Goal: Navigation & Orientation: Find specific page/section

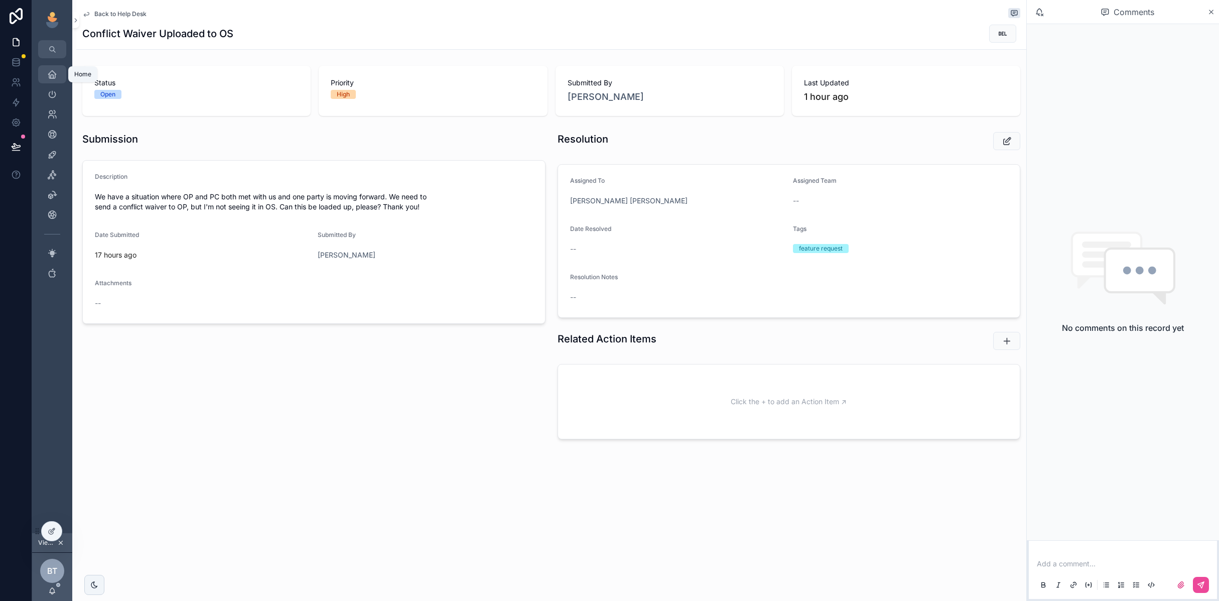
click at [50, 68] on div "Home" at bounding box center [52, 74] width 16 height 16
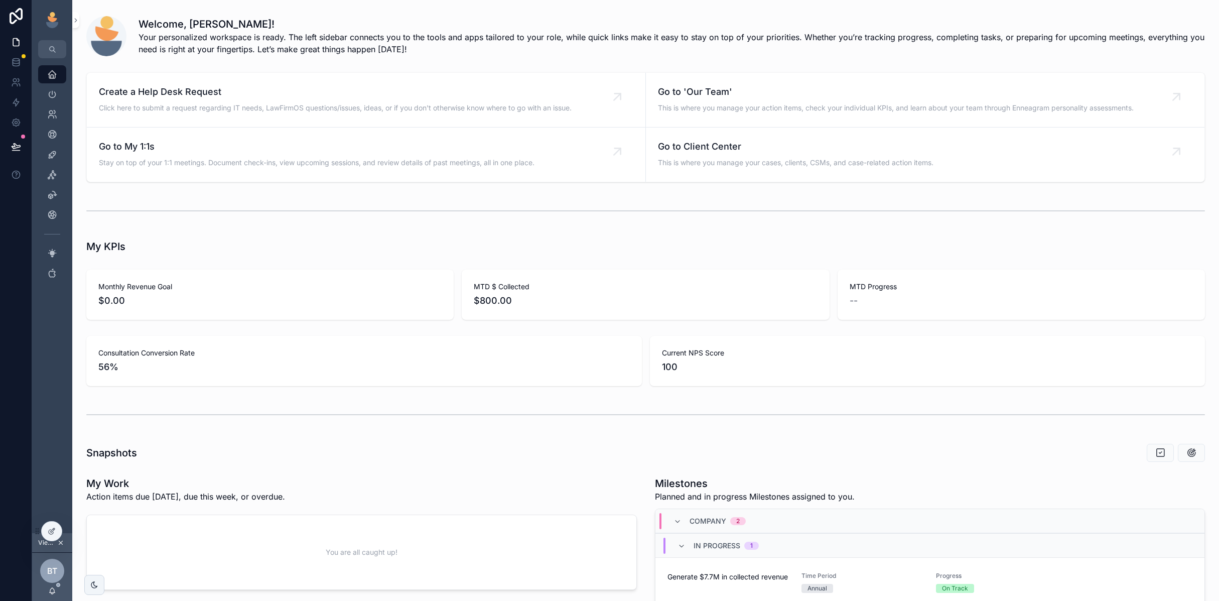
click at [59, 543] on icon "scrollable content" at bounding box center [60, 542] width 7 height 7
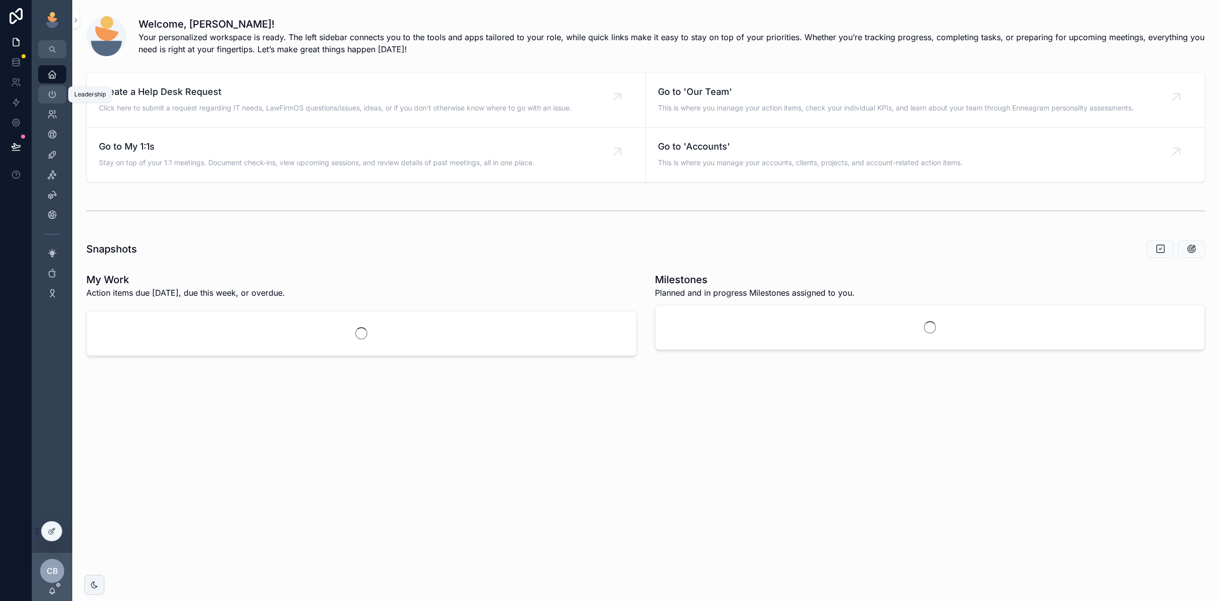
click at [52, 89] on div "Leadership" at bounding box center [52, 94] width 16 height 16
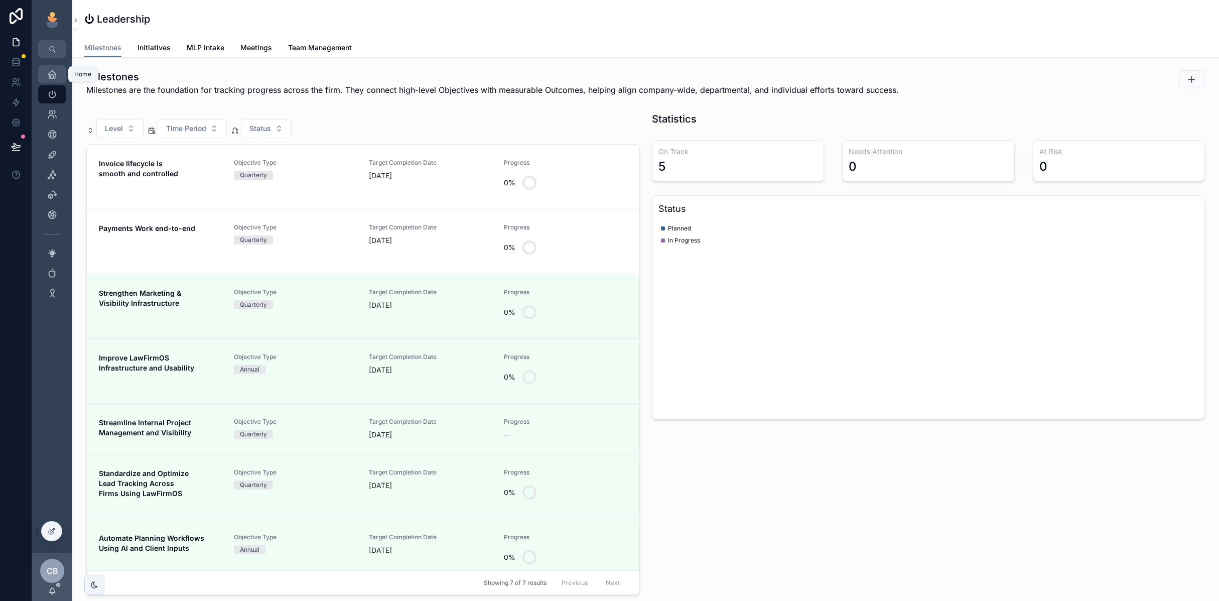
click at [52, 76] on icon "scrollable content" at bounding box center [52, 74] width 10 height 10
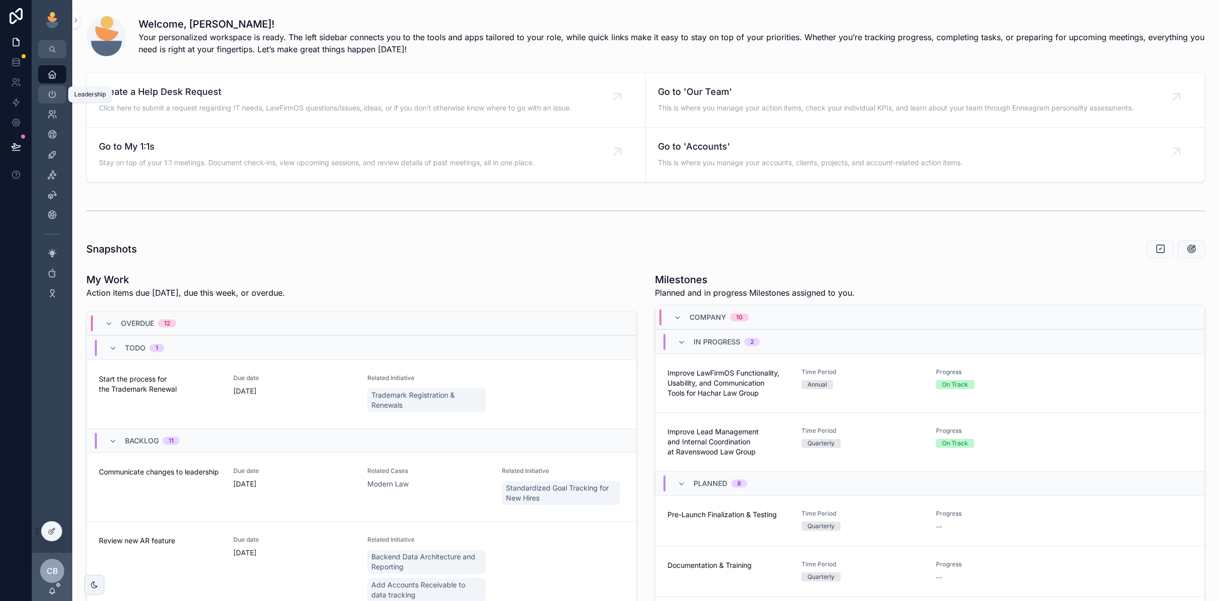
click at [57, 98] on div "Leadership" at bounding box center [52, 94] width 16 height 16
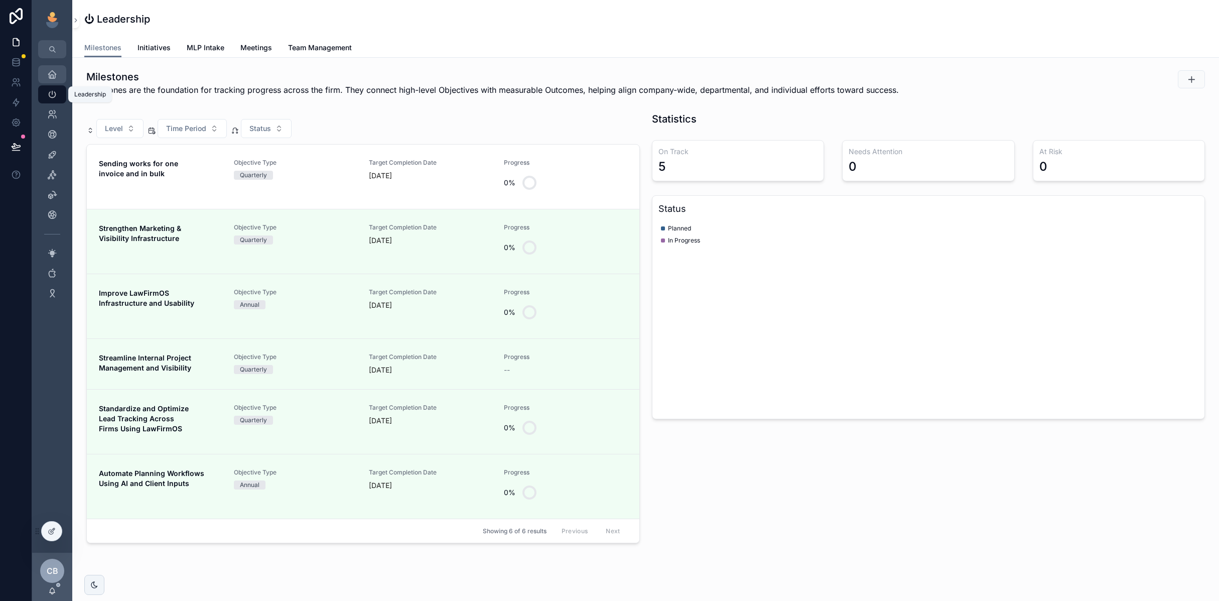
click at [48, 80] on div "Home" at bounding box center [52, 74] width 16 height 16
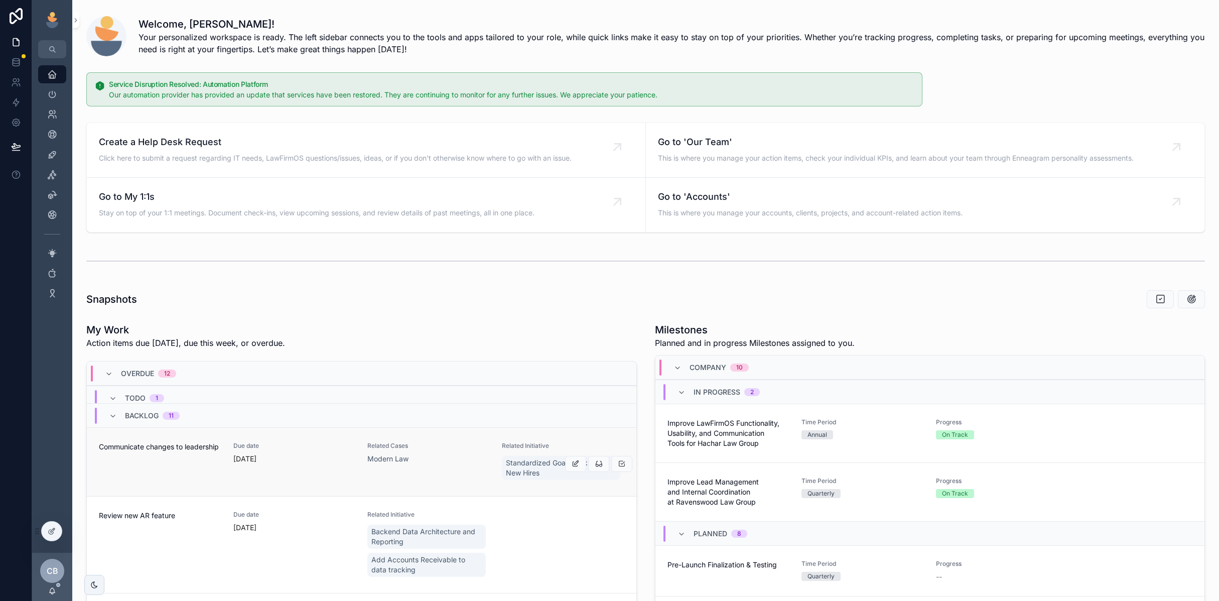
scroll to position [88, 0]
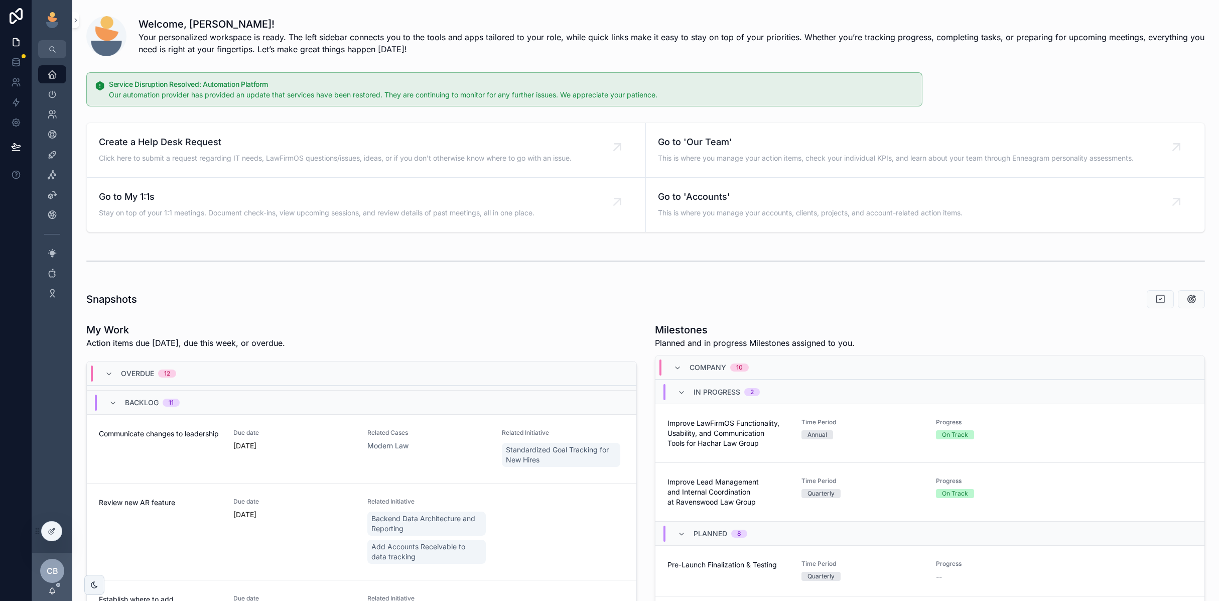
click at [591, 385] on div "Todo 1" at bounding box center [361, 397] width 549 height 24
